Goal: Information Seeking & Learning: Learn about a topic

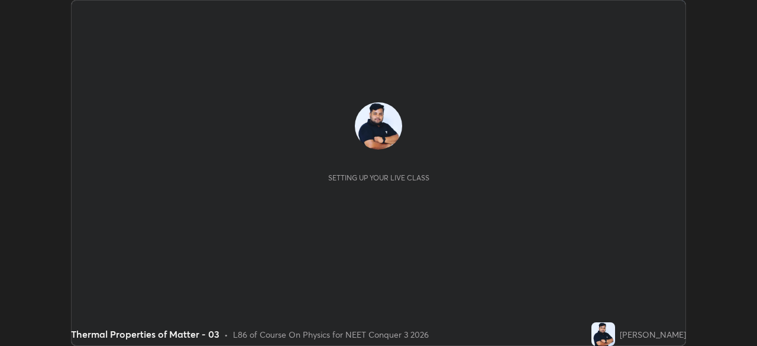
scroll to position [346, 757]
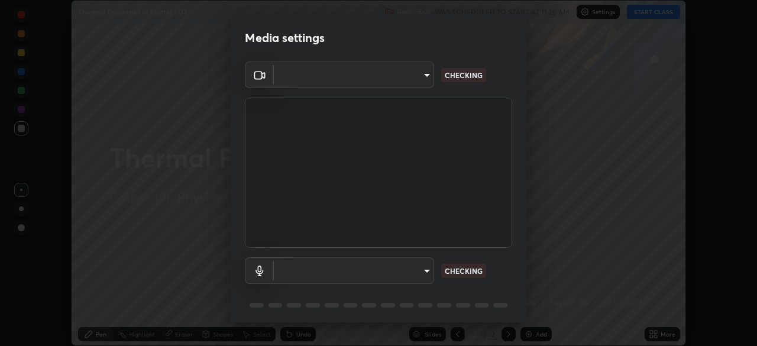
type input "bb042f4cef02672c8476b3eb7f28b41a7a7948f490d26ebfcad6535361d2bffd"
type input "default"
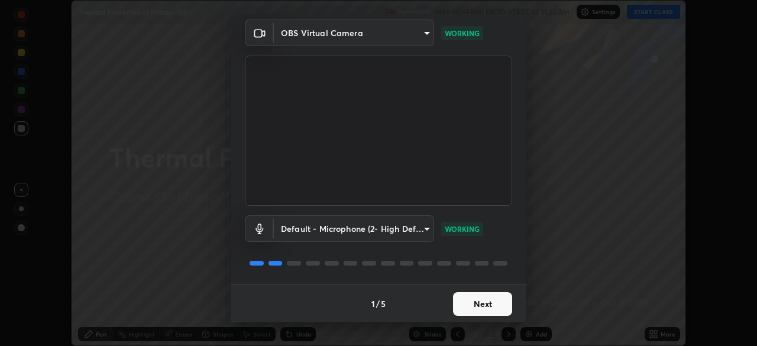
click at [475, 301] on button "Next" at bounding box center [482, 304] width 59 height 24
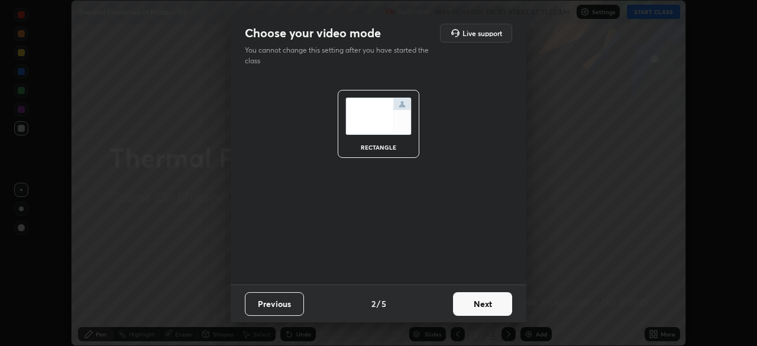
click at [484, 306] on button "Next" at bounding box center [482, 304] width 59 height 24
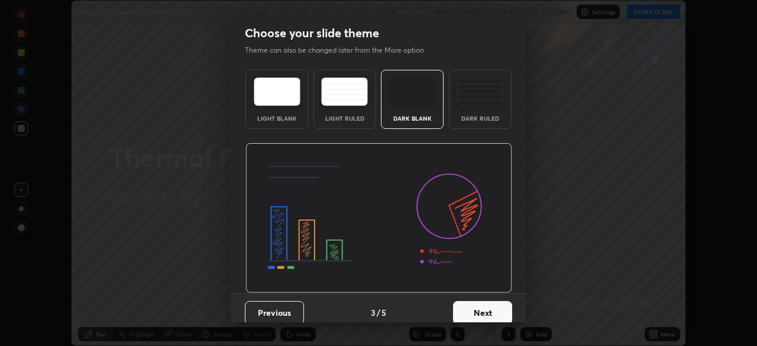
click at [491, 308] on button "Next" at bounding box center [482, 313] width 59 height 24
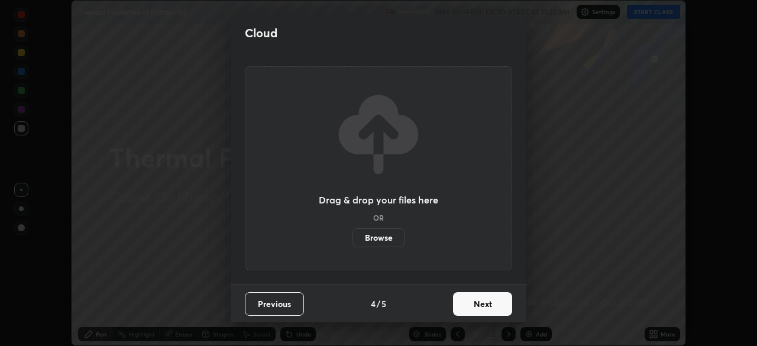
click at [500, 307] on button "Next" at bounding box center [482, 304] width 59 height 24
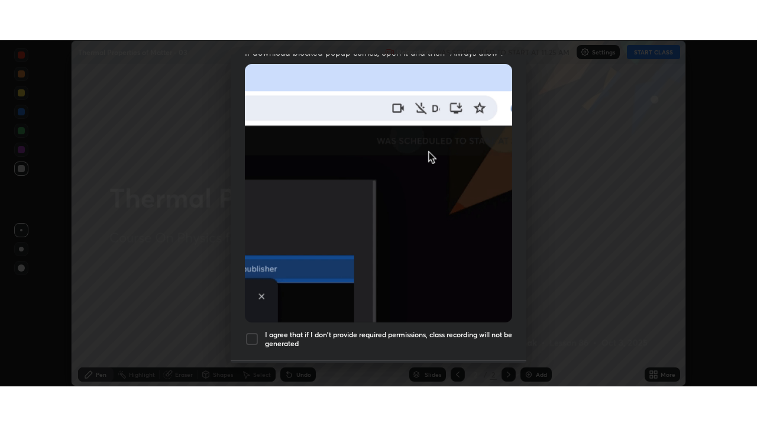
scroll to position [283, 0]
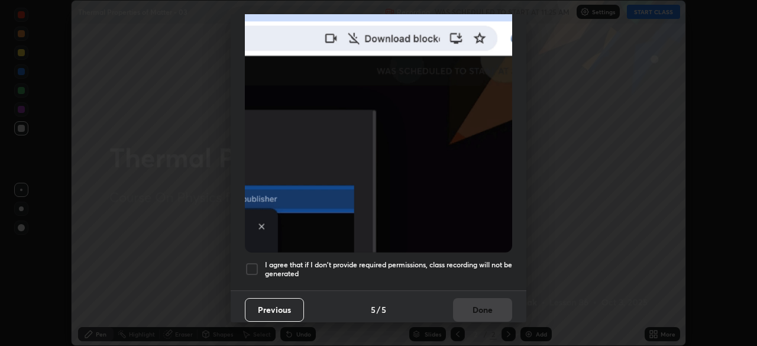
click at [478, 260] on h5 "I agree that if I don't provide required permissions, class recording will not …" at bounding box center [388, 269] width 247 height 18
click at [481, 298] on button "Done" at bounding box center [482, 310] width 59 height 24
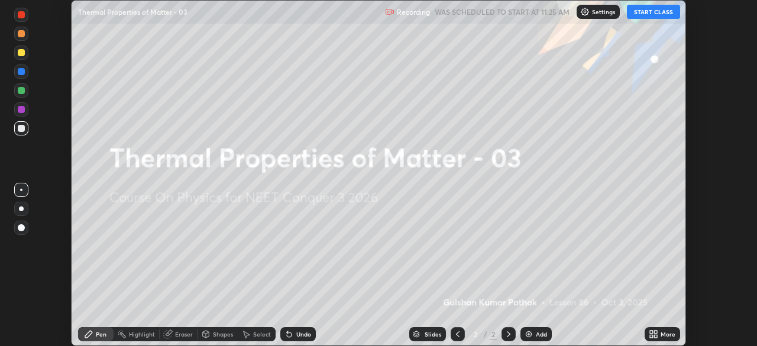
click at [651, 332] on icon at bounding box center [651, 332] width 3 height 3
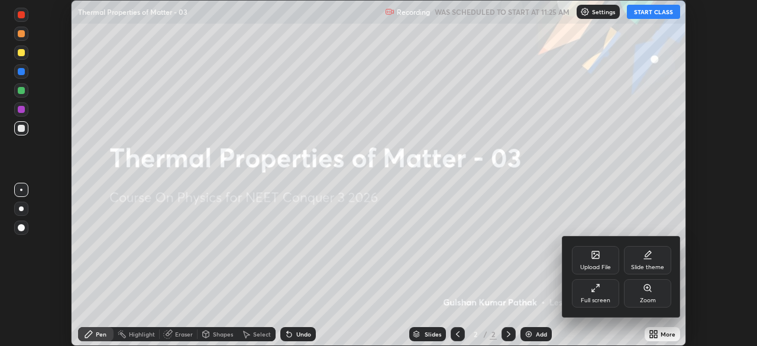
click at [592, 303] on div "Full screen" at bounding box center [596, 300] width 30 height 6
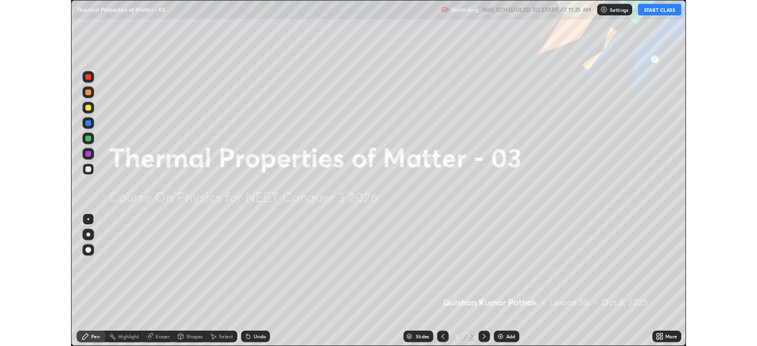
scroll to position [426, 757]
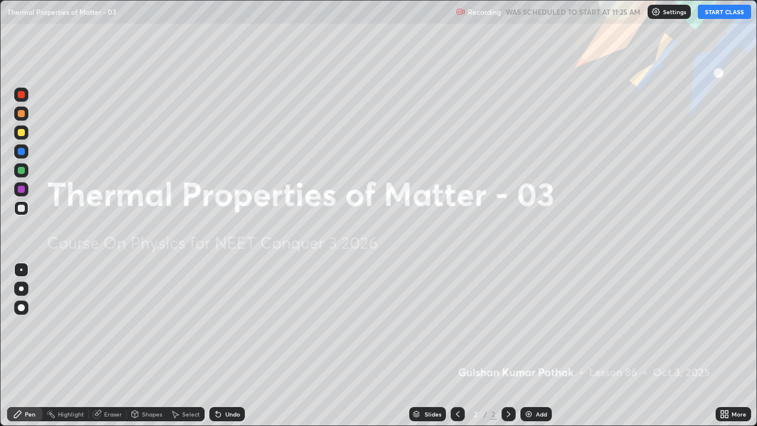
click at [717, 17] on button "START CLASS" at bounding box center [724, 12] width 53 height 14
click at [533, 345] on div "Add" at bounding box center [535, 414] width 31 height 14
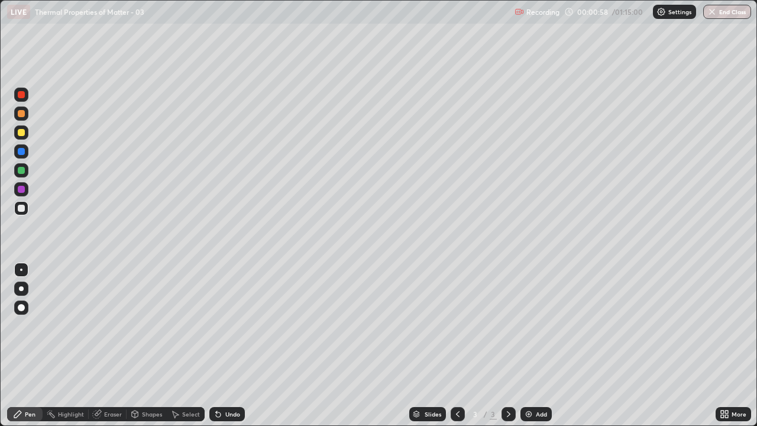
click at [23, 306] on div at bounding box center [21, 307] width 7 height 7
click at [231, 345] on div "Undo" at bounding box center [232, 414] width 15 height 6
click at [27, 171] on div at bounding box center [21, 170] width 14 height 14
click at [237, 345] on div "Undo" at bounding box center [226, 414] width 35 height 14
click at [239, 345] on div "Undo" at bounding box center [226, 414] width 35 height 14
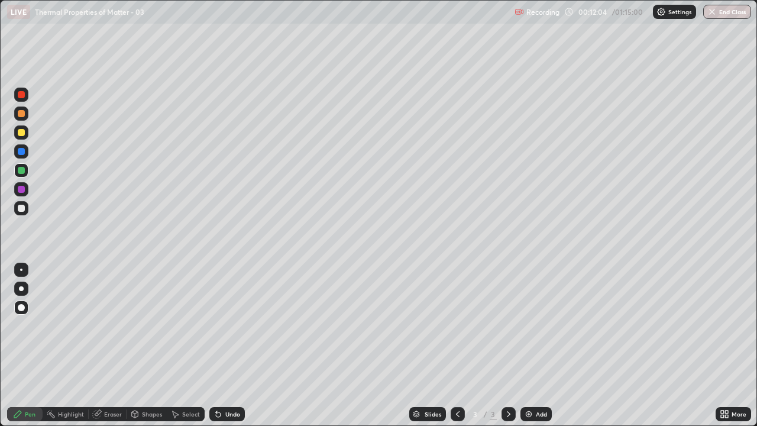
click at [22, 189] on div at bounding box center [21, 189] width 7 height 7
click at [20, 170] on div at bounding box center [21, 170] width 7 height 7
click at [19, 206] on div at bounding box center [21, 208] width 7 height 7
click at [17, 132] on div at bounding box center [21, 132] width 14 height 14
click at [543, 345] on div "Add" at bounding box center [541, 414] width 11 height 6
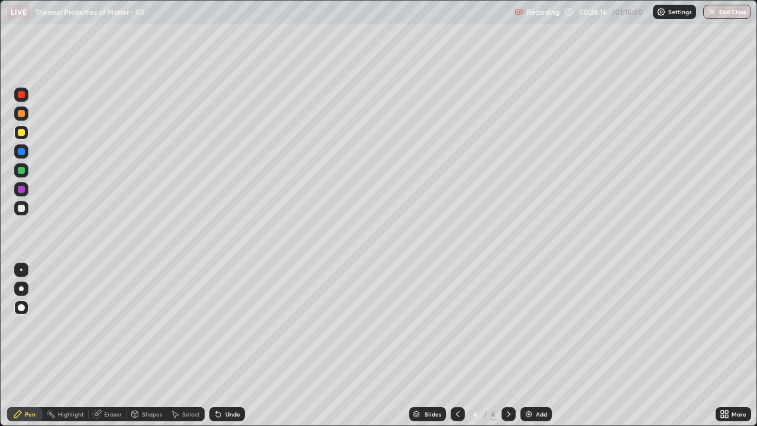
click at [456, 345] on icon at bounding box center [457, 413] width 9 height 9
click at [21, 146] on div at bounding box center [21, 151] width 14 height 14
click at [21, 137] on div at bounding box center [21, 132] width 14 height 14
click at [234, 345] on div "Undo" at bounding box center [232, 414] width 15 height 6
click at [229, 345] on div "Undo" at bounding box center [232, 414] width 15 height 6
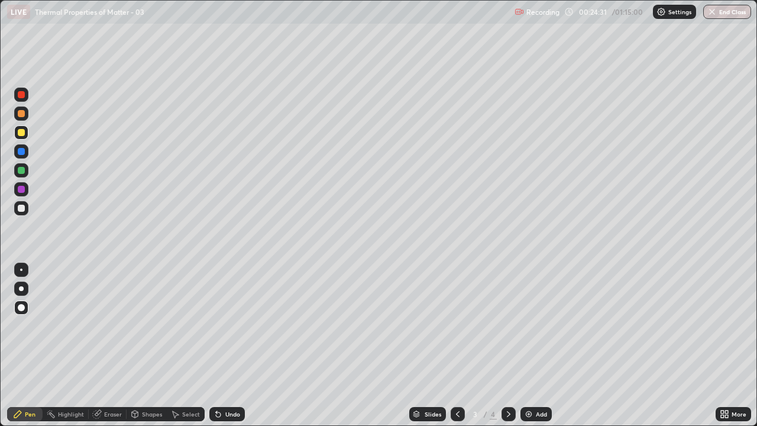
click at [228, 345] on div "Undo" at bounding box center [232, 414] width 15 height 6
click at [539, 345] on div "Add" at bounding box center [535, 414] width 31 height 14
click at [22, 170] on div at bounding box center [21, 170] width 7 height 7
click at [20, 139] on div at bounding box center [21, 132] width 14 height 14
click at [21, 193] on div at bounding box center [21, 189] width 14 height 14
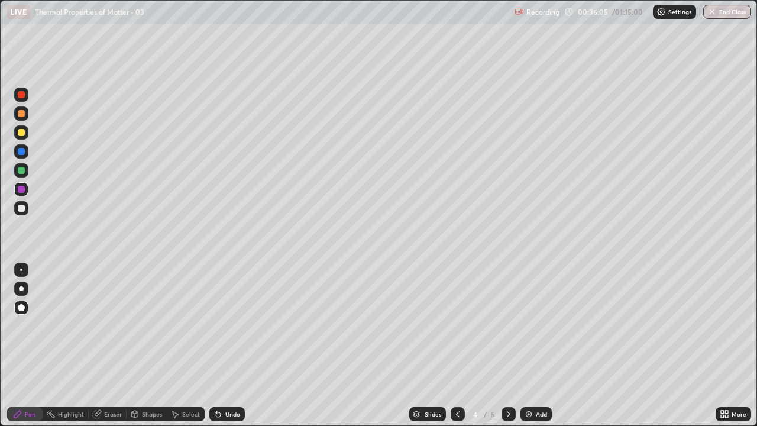
click at [531, 345] on img at bounding box center [528, 413] width 9 height 9
click at [22, 208] on div at bounding box center [21, 208] width 7 height 7
click at [231, 345] on div "Undo" at bounding box center [232, 414] width 15 height 6
click at [144, 345] on div "Shapes" at bounding box center [152, 414] width 20 height 6
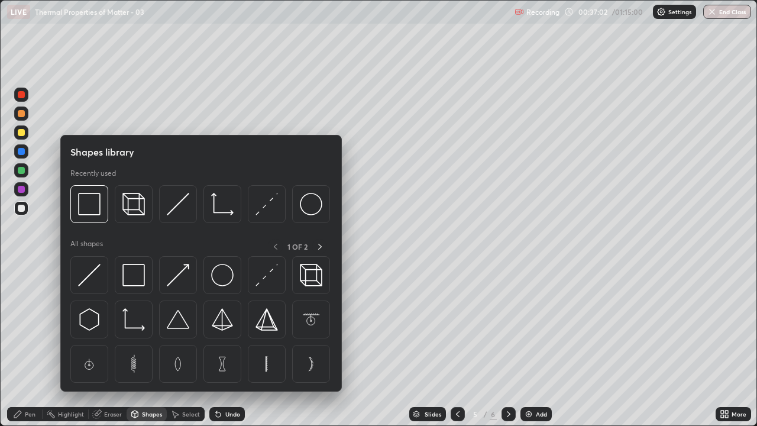
click at [26, 345] on div "Pen" at bounding box center [30, 414] width 11 height 6
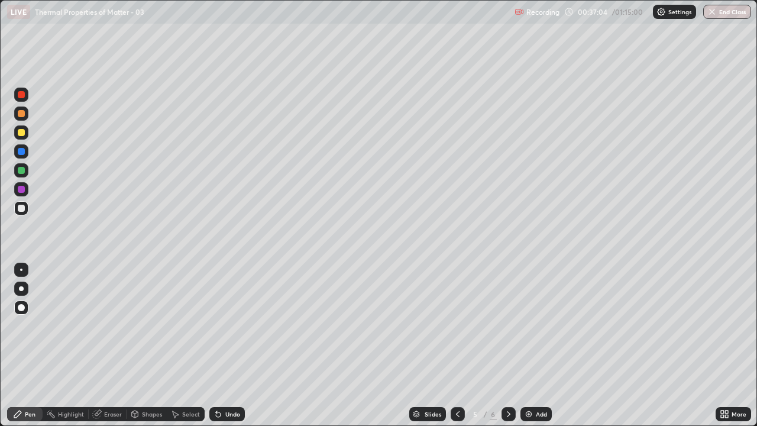
click at [21, 171] on div at bounding box center [21, 170] width 7 height 7
click at [543, 345] on div "Add" at bounding box center [535, 414] width 31 height 14
click at [536, 345] on div "Add" at bounding box center [541, 414] width 11 height 6
click at [238, 345] on div "Undo" at bounding box center [226, 414] width 35 height 14
click at [20, 133] on div at bounding box center [21, 132] width 7 height 7
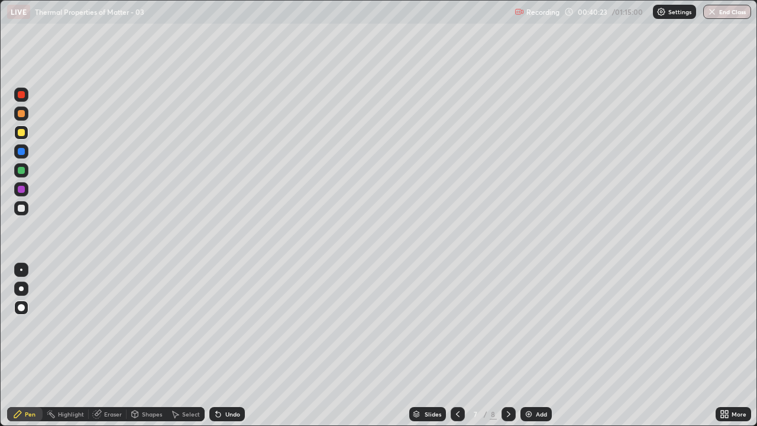
click at [21, 211] on div at bounding box center [21, 208] width 7 height 7
click at [22, 169] on div at bounding box center [21, 170] width 7 height 7
click at [228, 345] on div "Undo" at bounding box center [232, 414] width 15 height 6
click at [229, 345] on div "Undo" at bounding box center [232, 414] width 15 height 6
click at [228, 345] on div "Undo" at bounding box center [232, 414] width 15 height 6
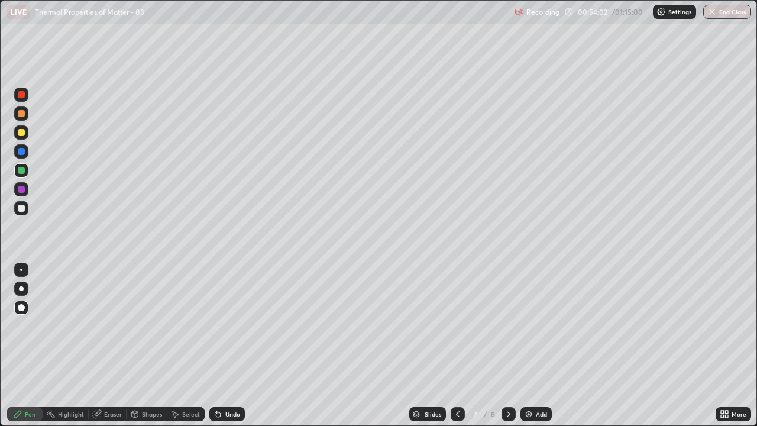
click at [229, 345] on div "Undo" at bounding box center [232, 414] width 15 height 6
click at [231, 345] on div "Undo" at bounding box center [232, 414] width 15 height 6
click at [234, 345] on div "Undo" at bounding box center [232, 414] width 15 height 6
click at [235, 345] on div "Undo" at bounding box center [232, 414] width 15 height 6
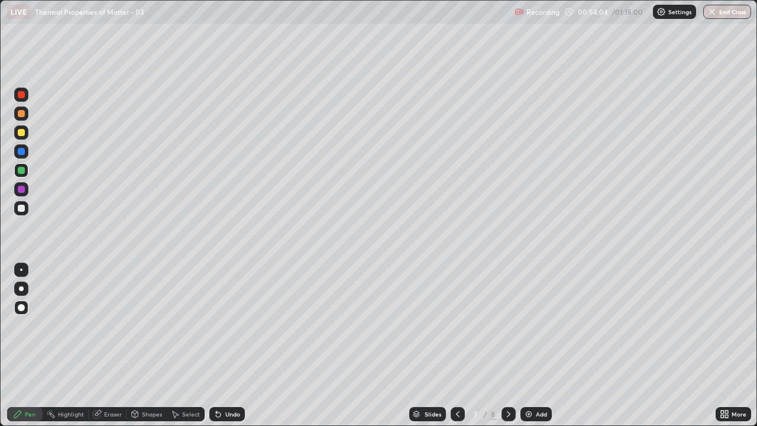
click at [234, 345] on div "Undo" at bounding box center [232, 414] width 15 height 6
click at [229, 345] on div "Undo" at bounding box center [232, 414] width 15 height 6
click at [228, 345] on div "Undo" at bounding box center [226, 414] width 35 height 14
click at [226, 345] on div "Undo" at bounding box center [226, 414] width 35 height 14
click at [27, 210] on div at bounding box center [21, 208] width 14 height 14
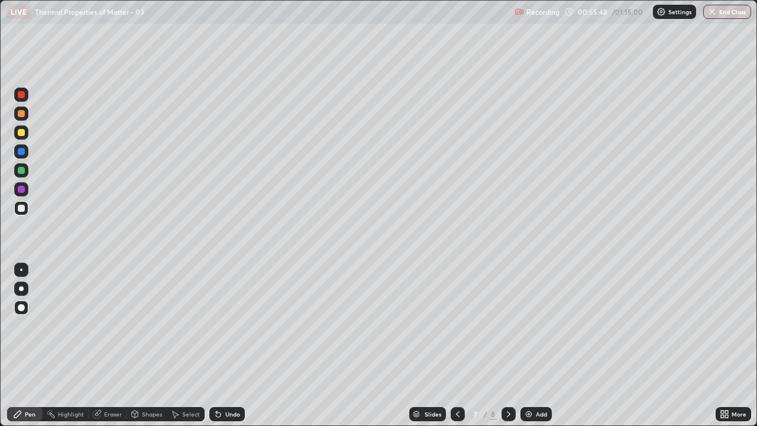
click at [543, 345] on div "Add" at bounding box center [541, 414] width 11 height 6
click at [23, 168] on div at bounding box center [21, 170] width 7 height 7
click at [235, 345] on div "Undo" at bounding box center [232, 414] width 15 height 6
click at [23, 138] on div at bounding box center [21, 132] width 14 height 14
click at [27, 270] on div at bounding box center [21, 270] width 14 height 14
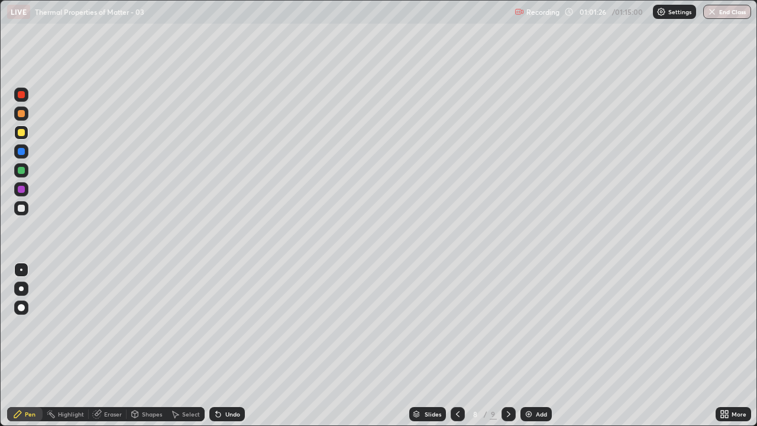
click at [225, 345] on div "Undo" at bounding box center [232, 414] width 15 height 6
click at [24, 208] on div at bounding box center [21, 208] width 7 height 7
click at [20, 171] on div at bounding box center [21, 170] width 7 height 7
click at [19, 307] on div at bounding box center [21, 307] width 7 height 7
click at [20, 209] on div at bounding box center [21, 208] width 7 height 7
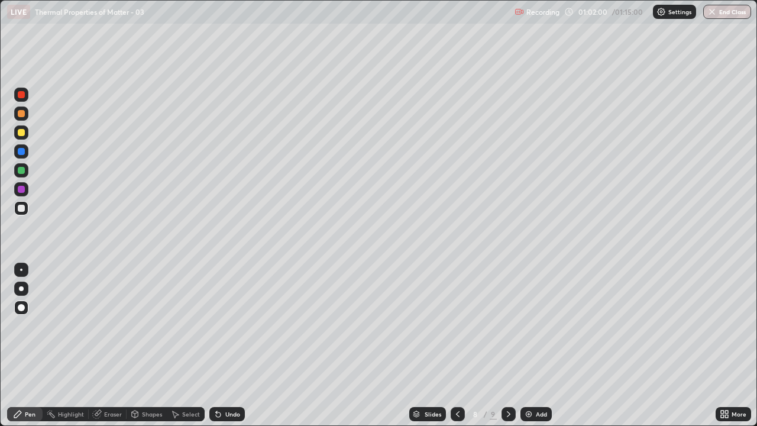
click at [331, 345] on div "Slides 8 / 9 Add" at bounding box center [480, 414] width 471 height 24
click at [21, 152] on div at bounding box center [21, 151] width 7 height 7
click at [456, 345] on icon at bounding box center [457, 413] width 9 height 9
click at [728, 18] on button "End Class" at bounding box center [727, 12] width 47 height 14
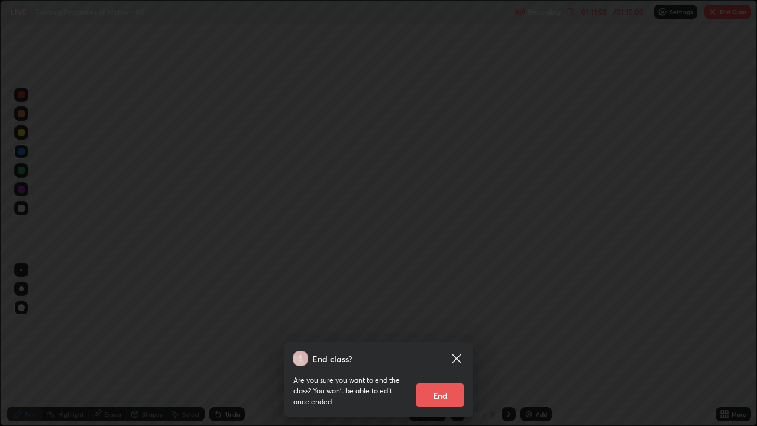
click at [439, 345] on button "End" at bounding box center [439, 395] width 47 height 24
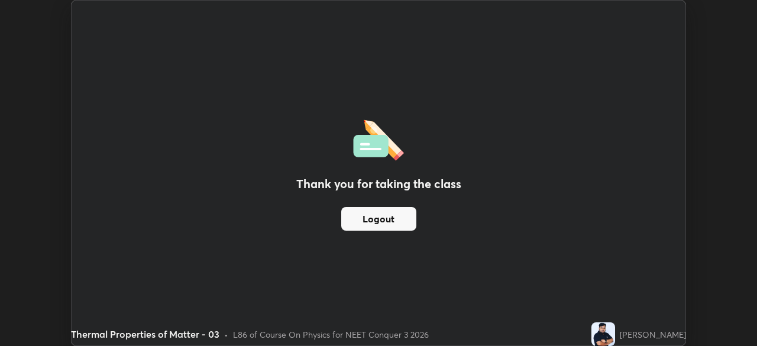
scroll to position [58782, 58371]
